Goal: Information Seeking & Learning: Understand process/instructions

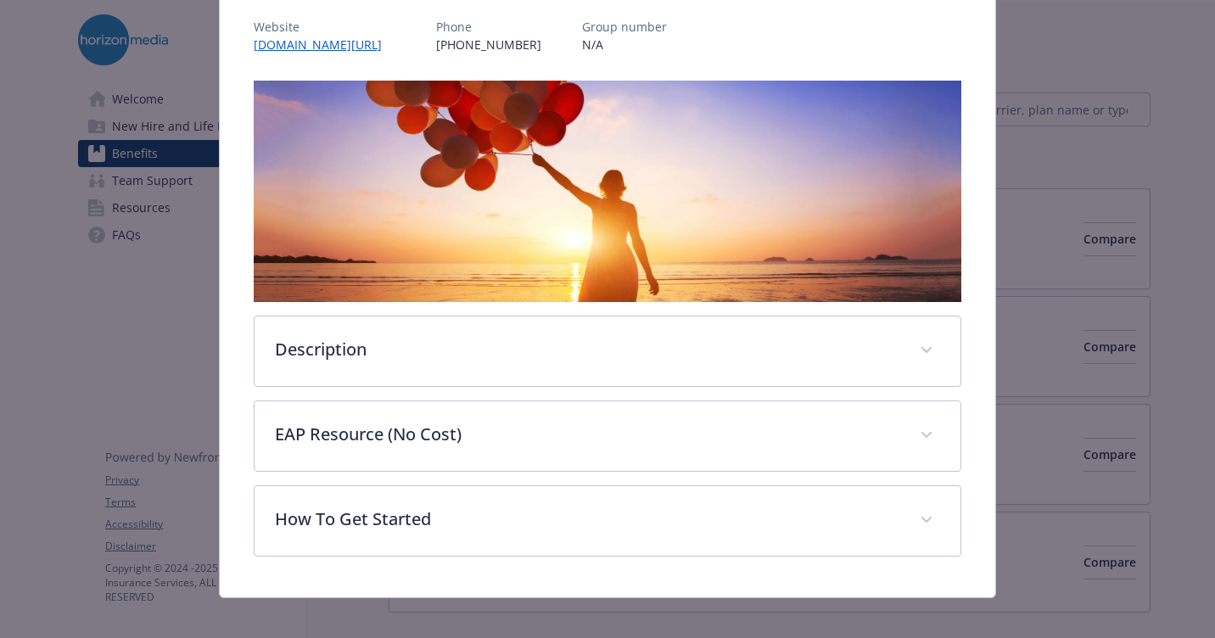
scroll to position [232, 0]
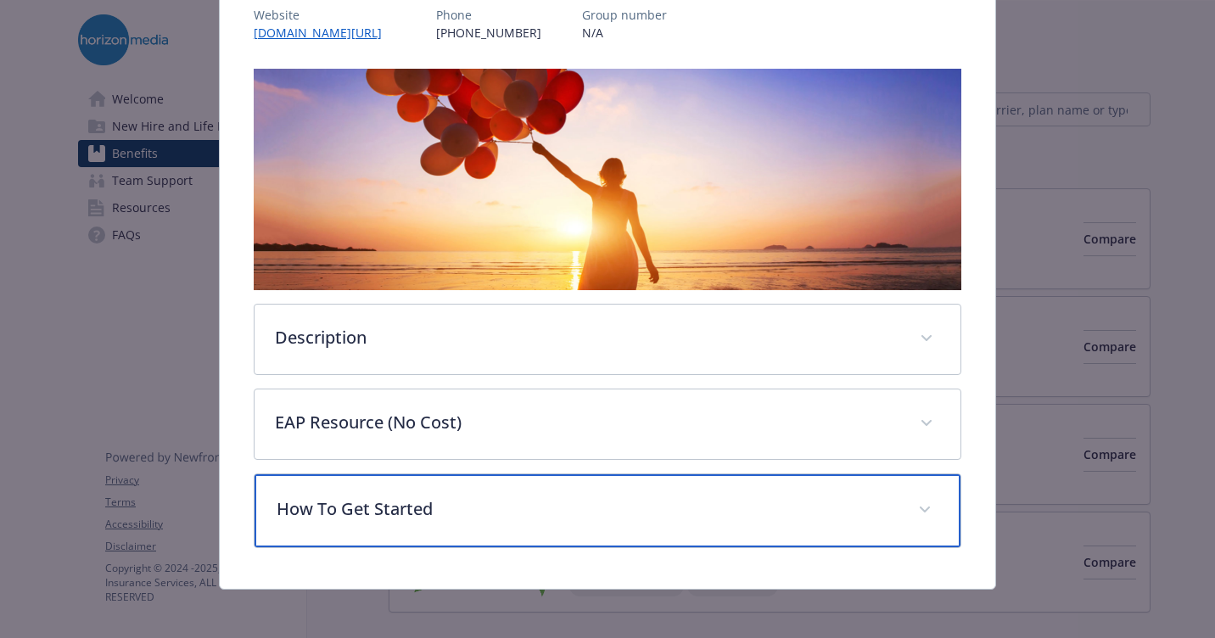
click at [365, 506] on p "How To Get Started" at bounding box center [587, 508] width 621 height 25
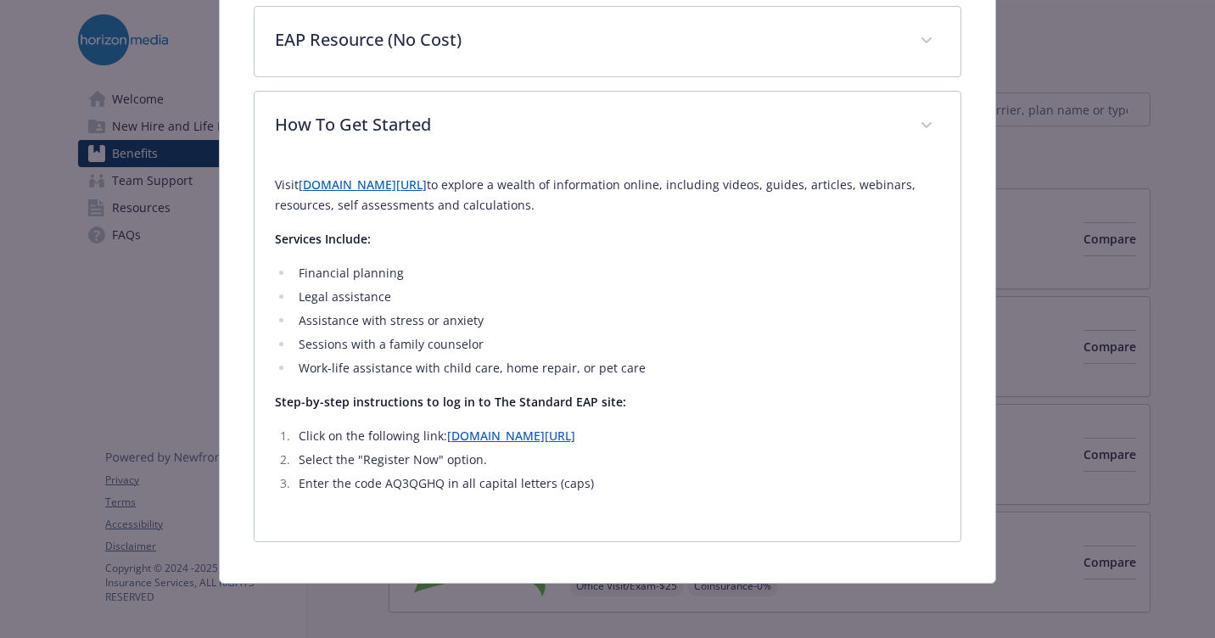
scroll to position [612, 0]
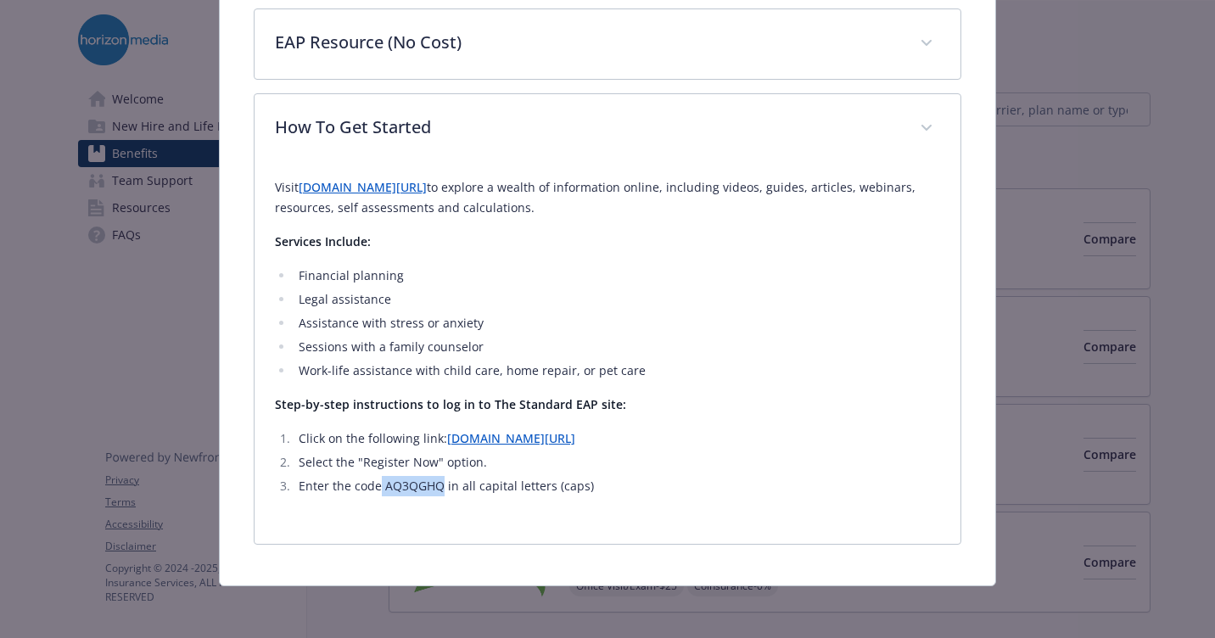
drag, startPoint x: 376, startPoint y: 478, endPoint x: 440, endPoint y: 492, distance: 66.1
click at [440, 492] on li "Enter the code AQ3QGHQ in all capital letters (caps)" at bounding box center [616, 486] width 646 height 20
copy li "AQ3QGHQ"
click at [569, 433] on link "[DOMAIN_NAME][URL]" at bounding box center [511, 438] width 128 height 16
